Goal: Task Accomplishment & Management: Manage account settings

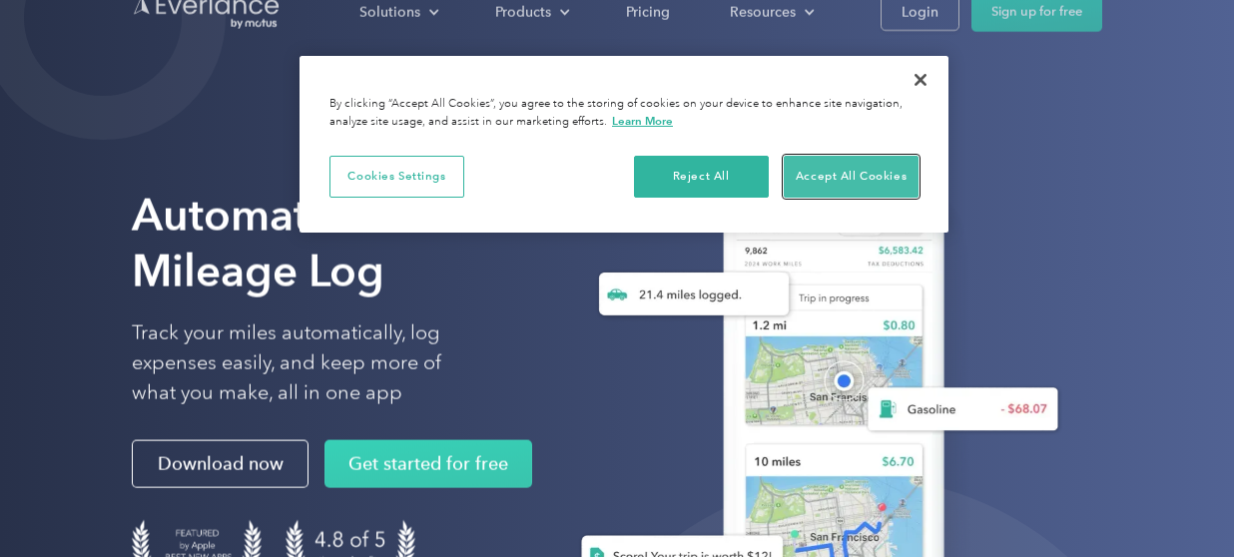
click at [806, 168] on button "Accept All Cookies" at bounding box center [850, 177] width 135 height 42
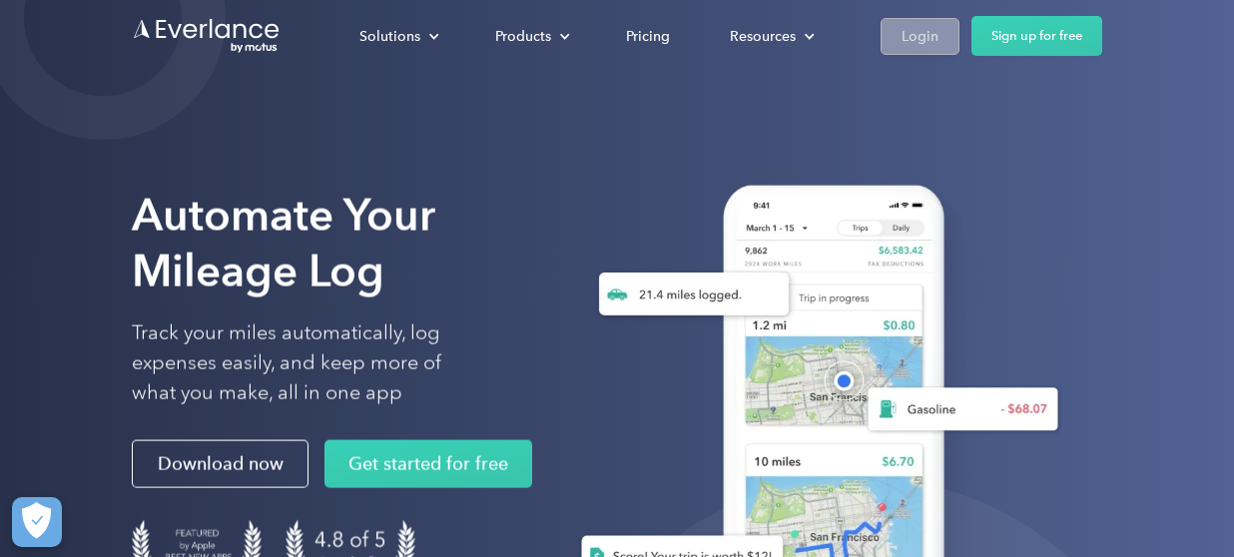
click at [910, 29] on div "Login" at bounding box center [919, 36] width 37 height 25
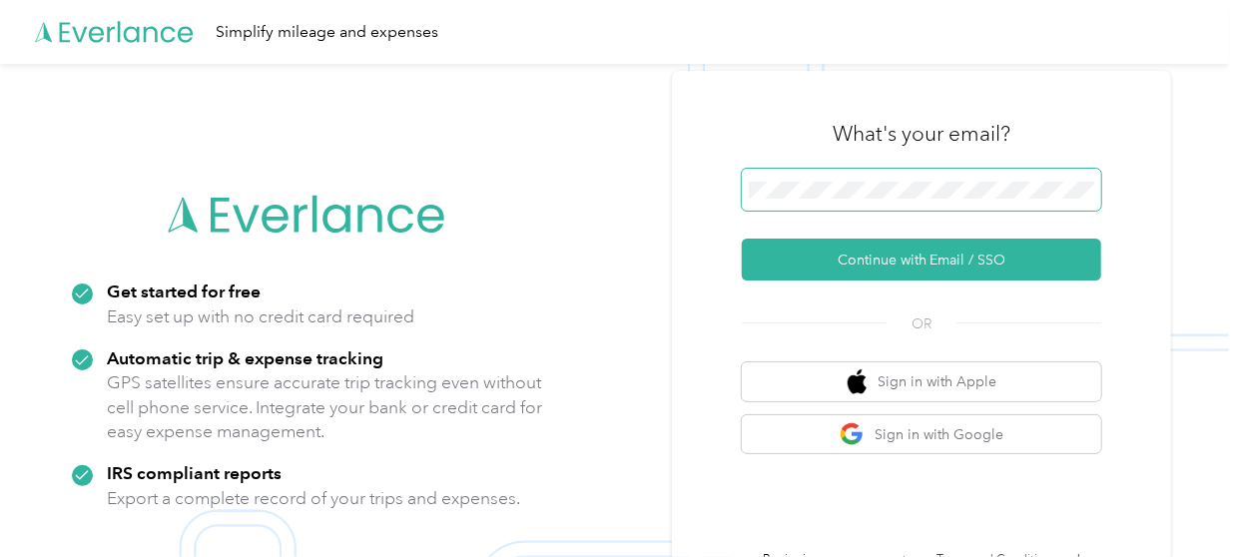
click at [902, 171] on span at bounding box center [921, 190] width 359 height 42
